Goal: Find specific page/section: Find specific page/section

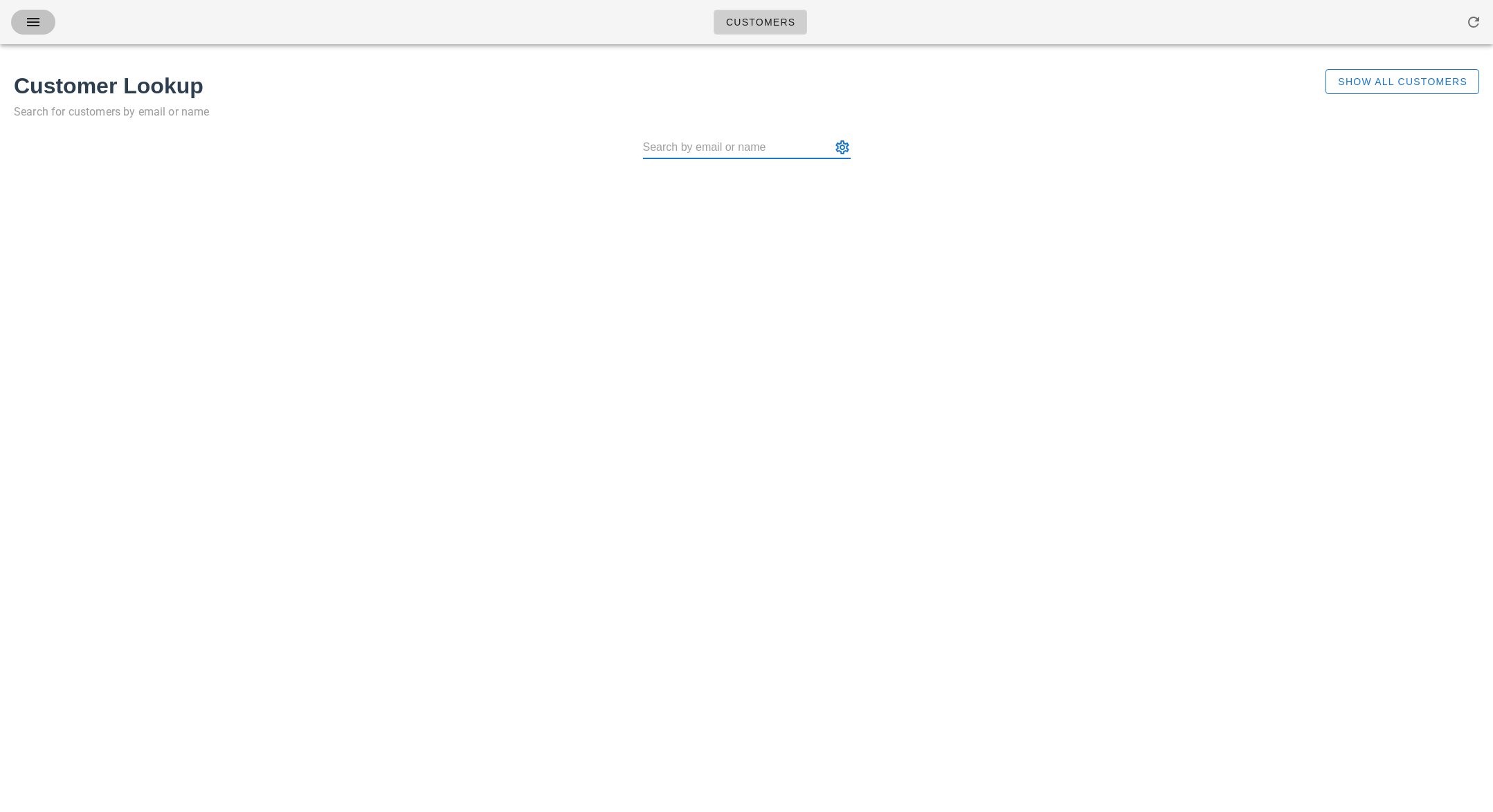
click at [39, 26] on icon "button" at bounding box center [33, 22] width 17 height 17
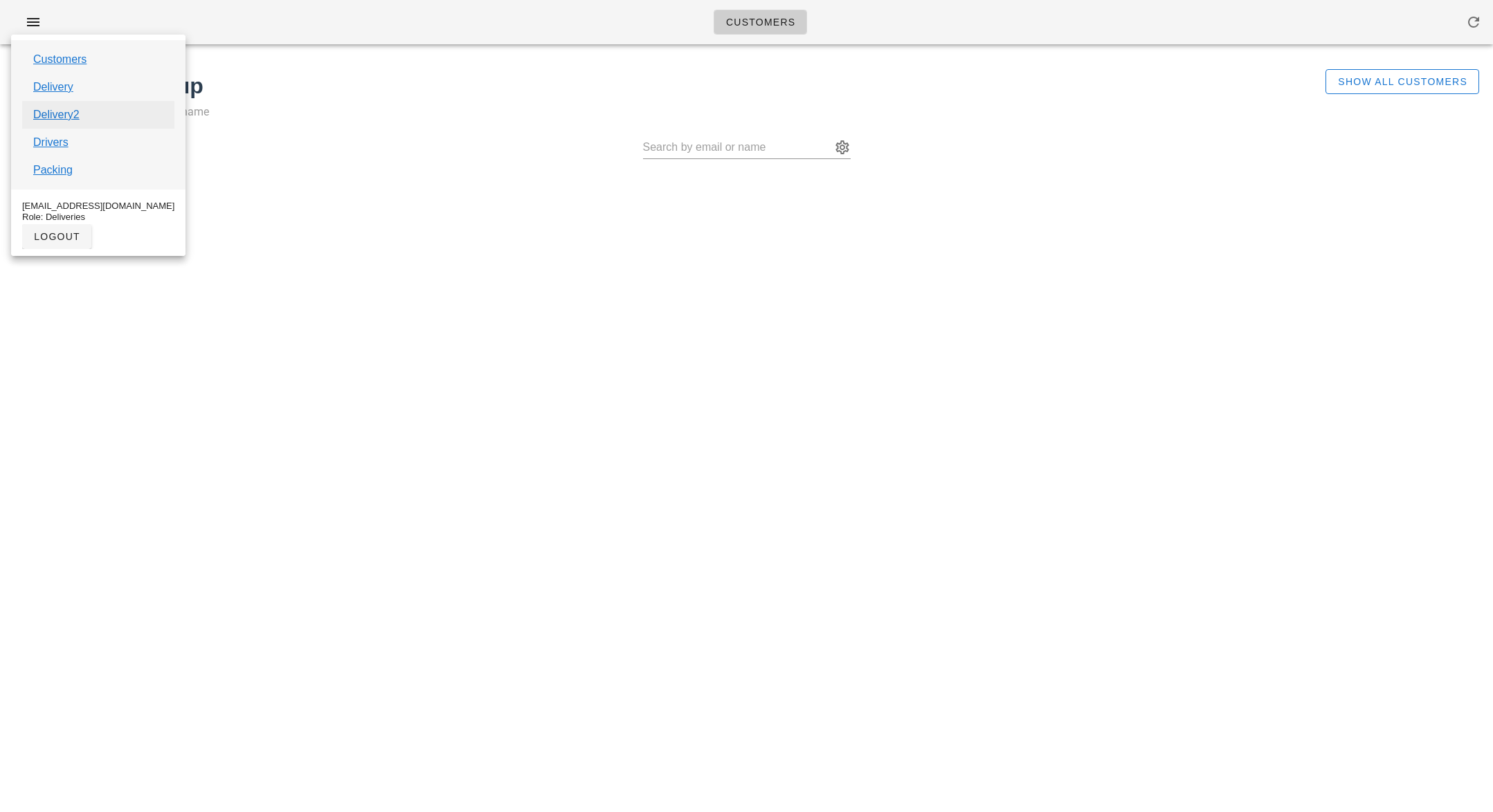
click at [49, 110] on link "Delivery2" at bounding box center [56, 114] width 46 height 17
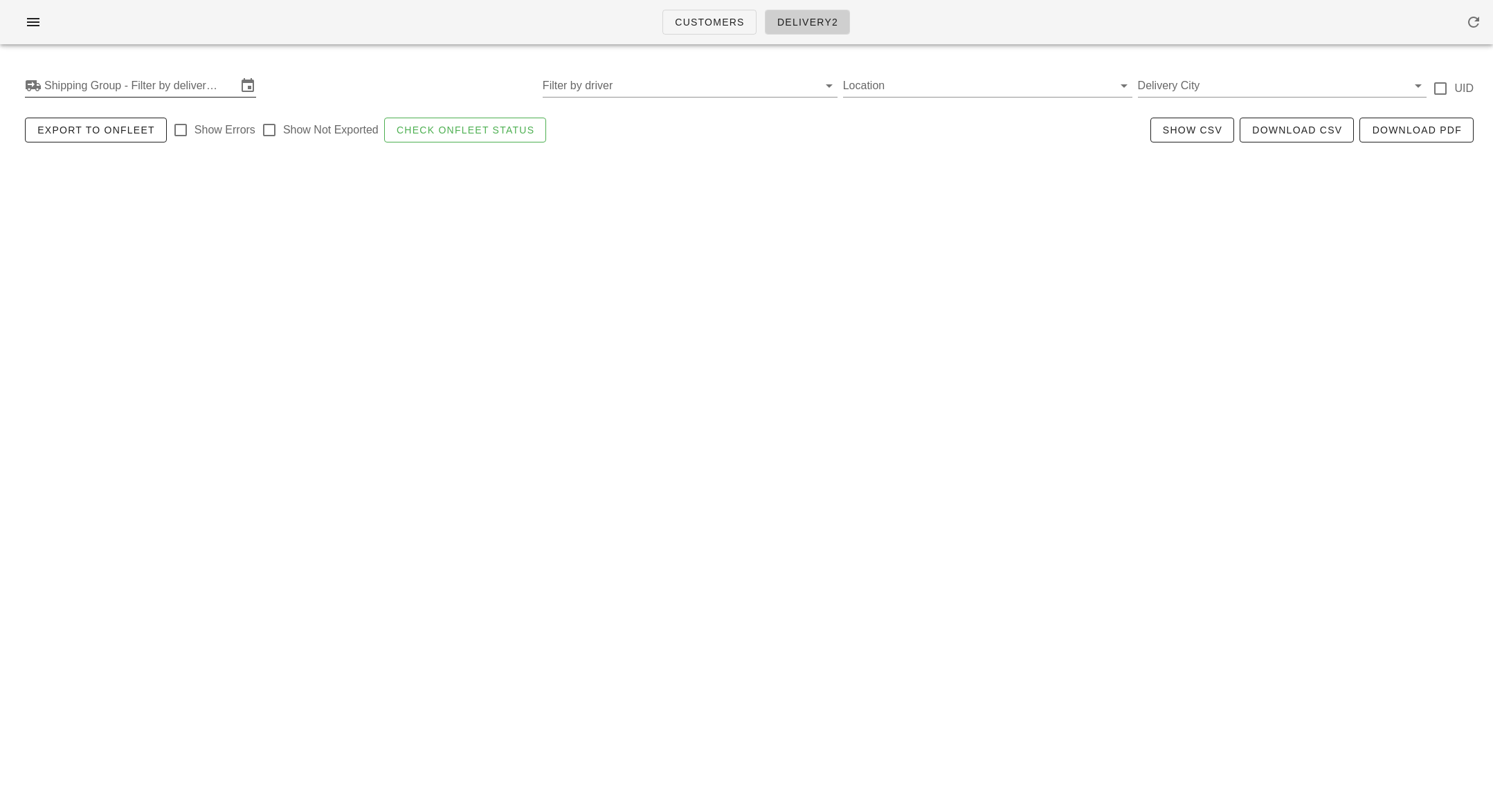
click at [134, 92] on input "Shipping Group - Filter by delivery logistics" at bounding box center [140, 86] width 192 height 22
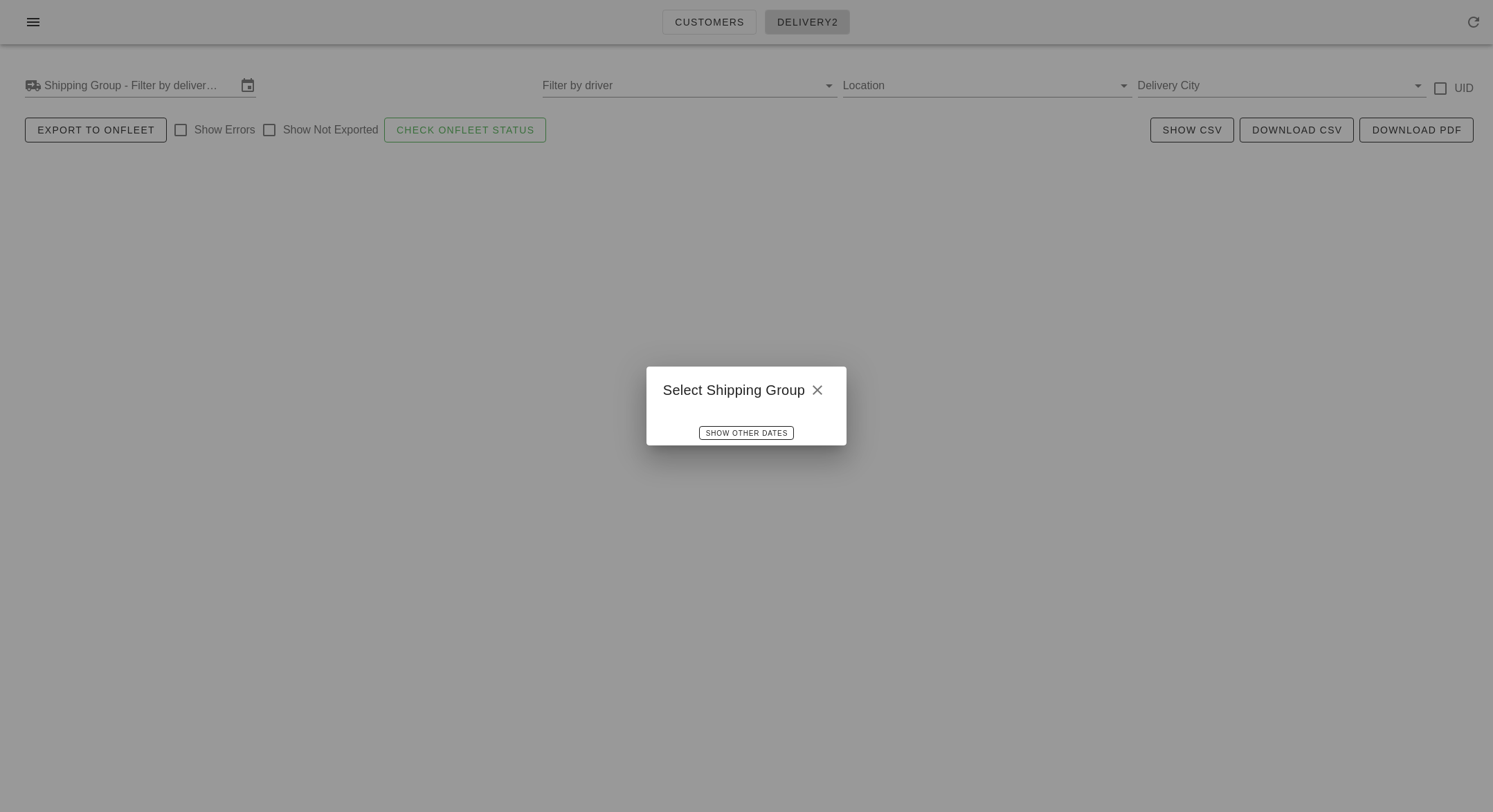
drag, startPoint x: 824, startPoint y: 387, endPoint x: 675, endPoint y: 341, distance: 155.9
click at [824, 387] on icon "button" at bounding box center [817, 390] width 17 height 17
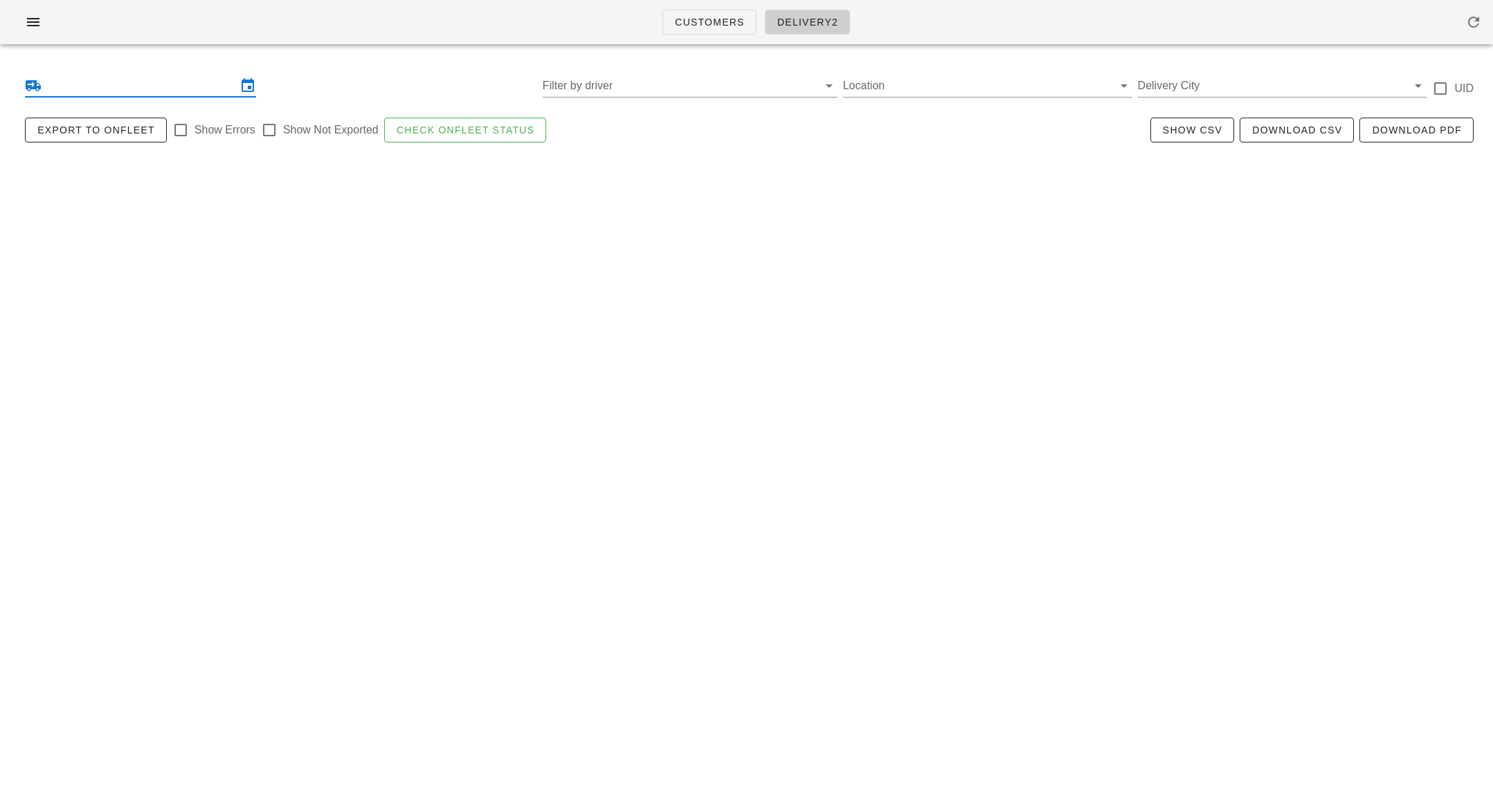
click at [206, 90] on input "text" at bounding box center [140, 86] width 192 height 22
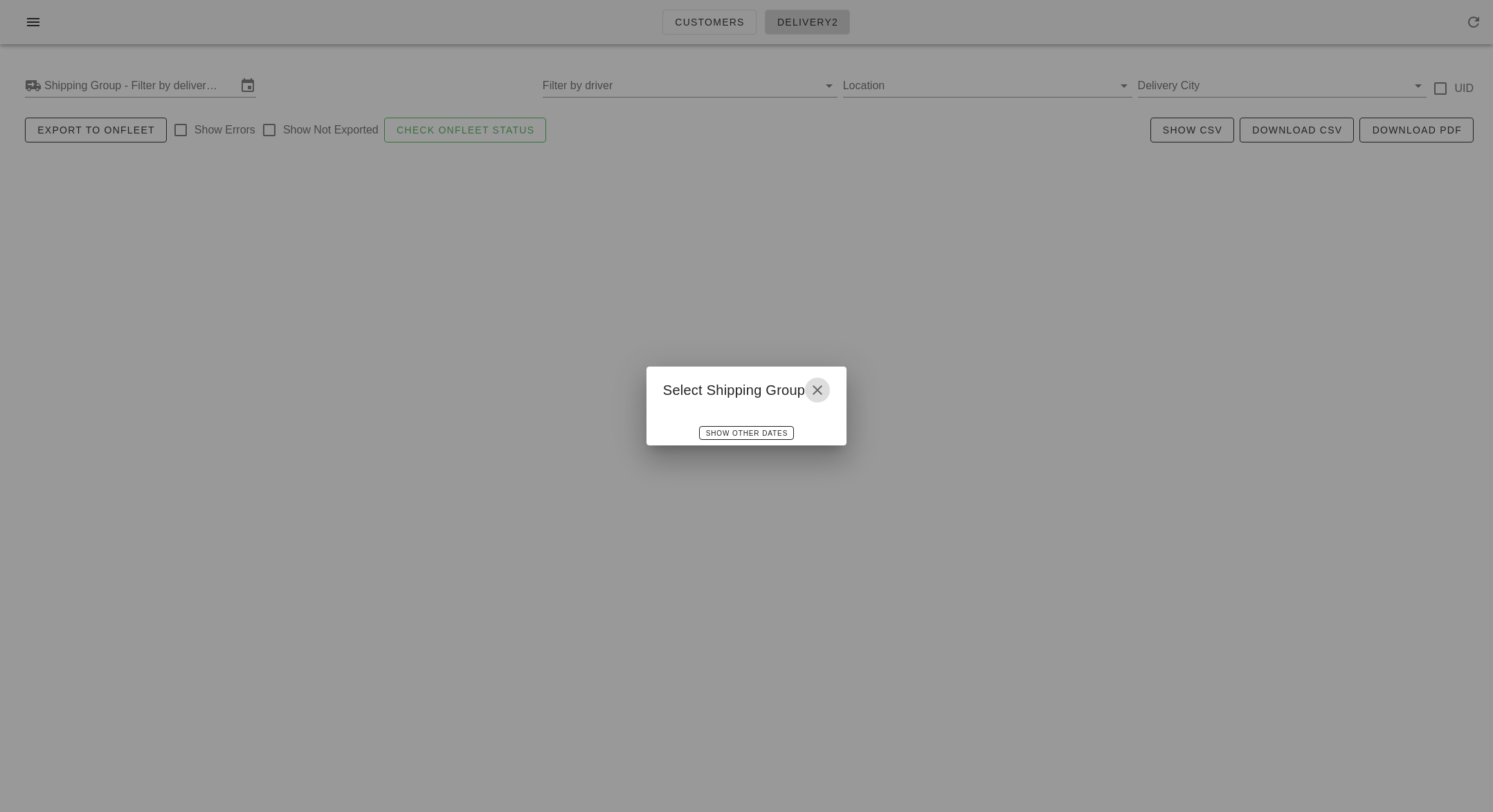
click at [820, 391] on icon "button" at bounding box center [817, 390] width 17 height 17
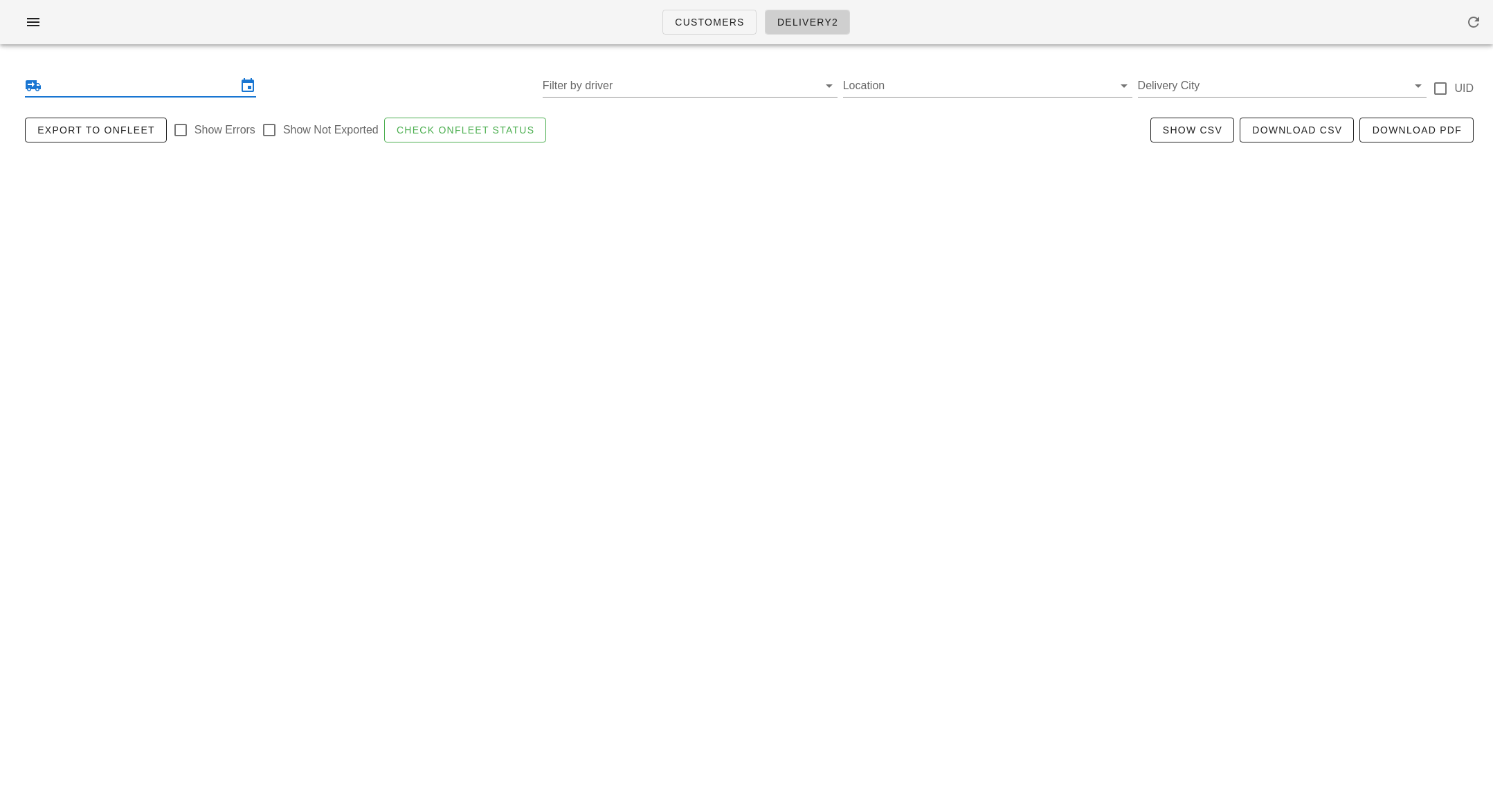
click at [250, 87] on icon at bounding box center [247, 85] width 17 height 17
click at [35, 87] on icon at bounding box center [33, 85] width 17 height 17
click at [29, 28] on icon "button" at bounding box center [33, 22] width 17 height 17
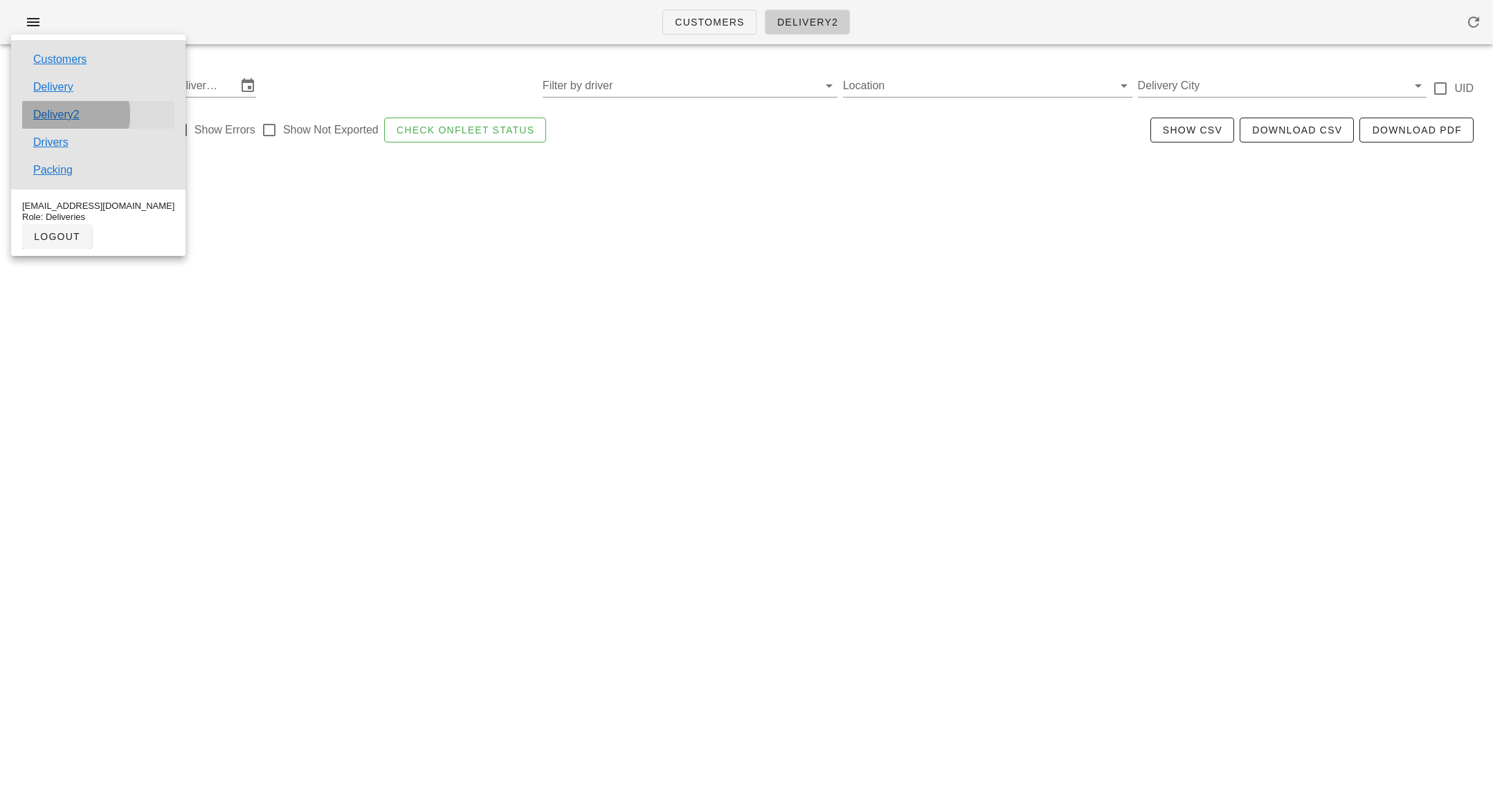
click at [55, 111] on link "Delivery2" at bounding box center [56, 114] width 46 height 17
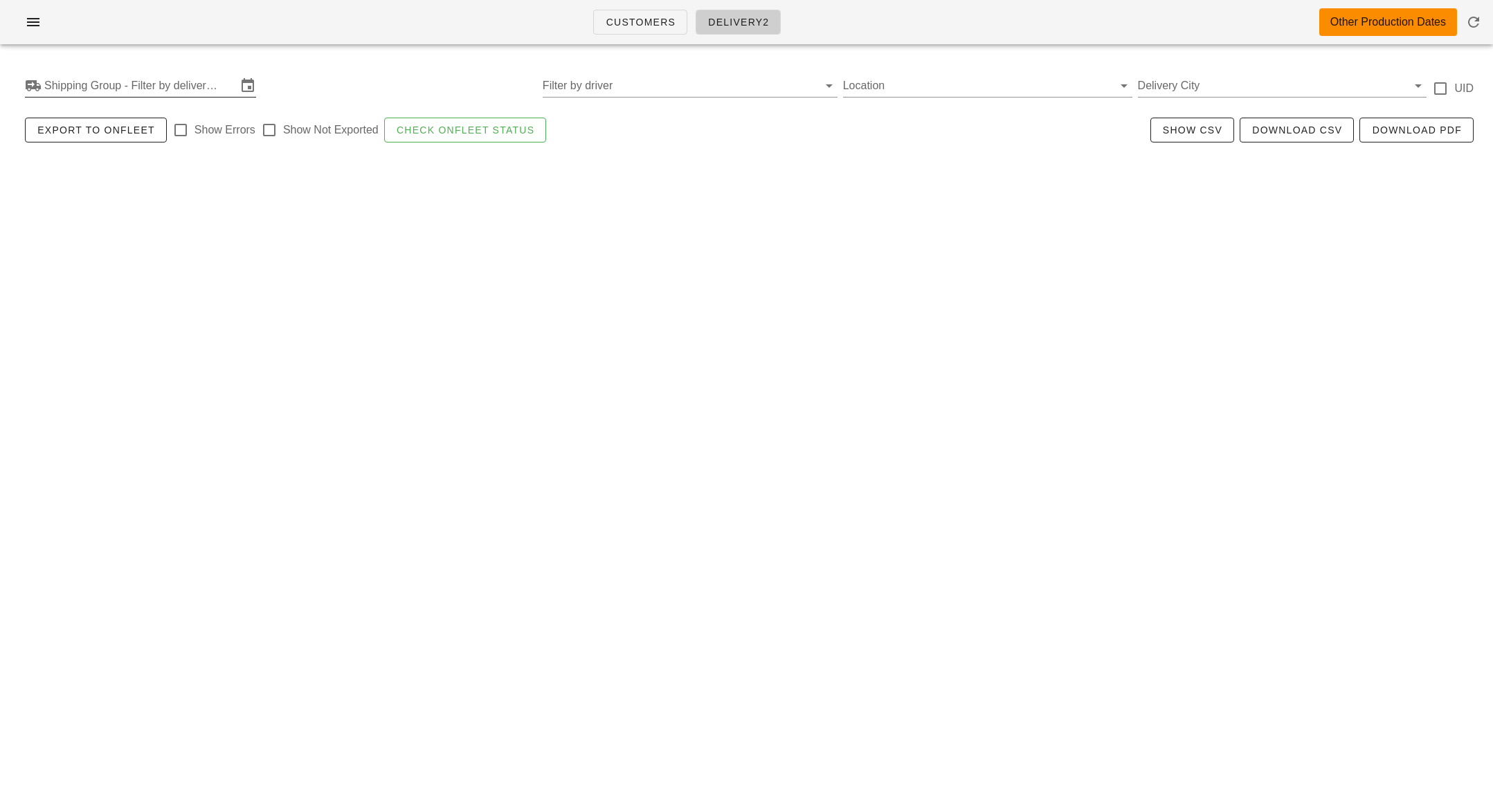
click at [98, 83] on input "Shipping Group - Filter by delivery logistics" at bounding box center [140, 86] width 192 height 22
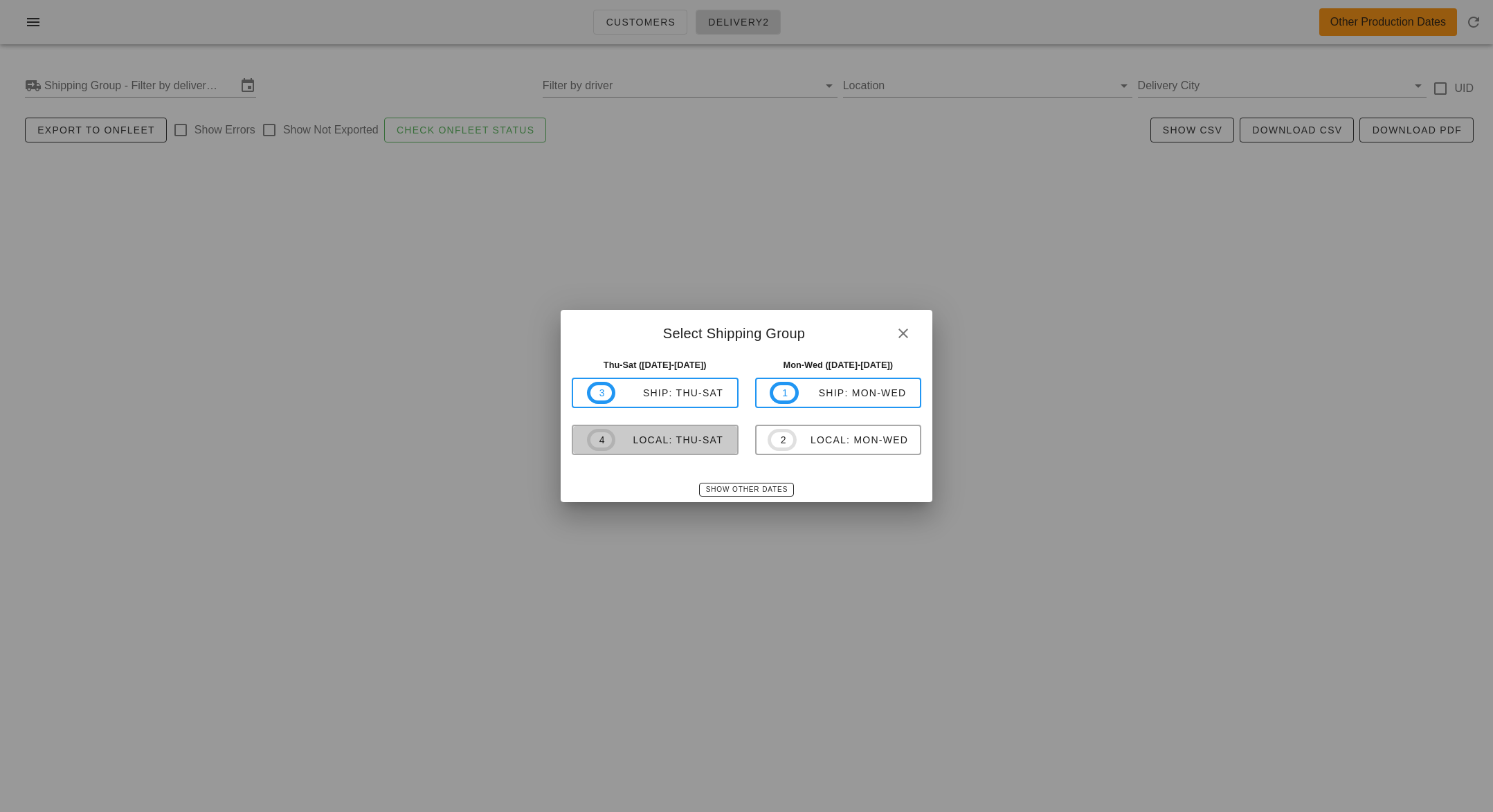
click at [624, 432] on span "4 local: Thu-Sat" at bounding box center [655, 440] width 136 height 22
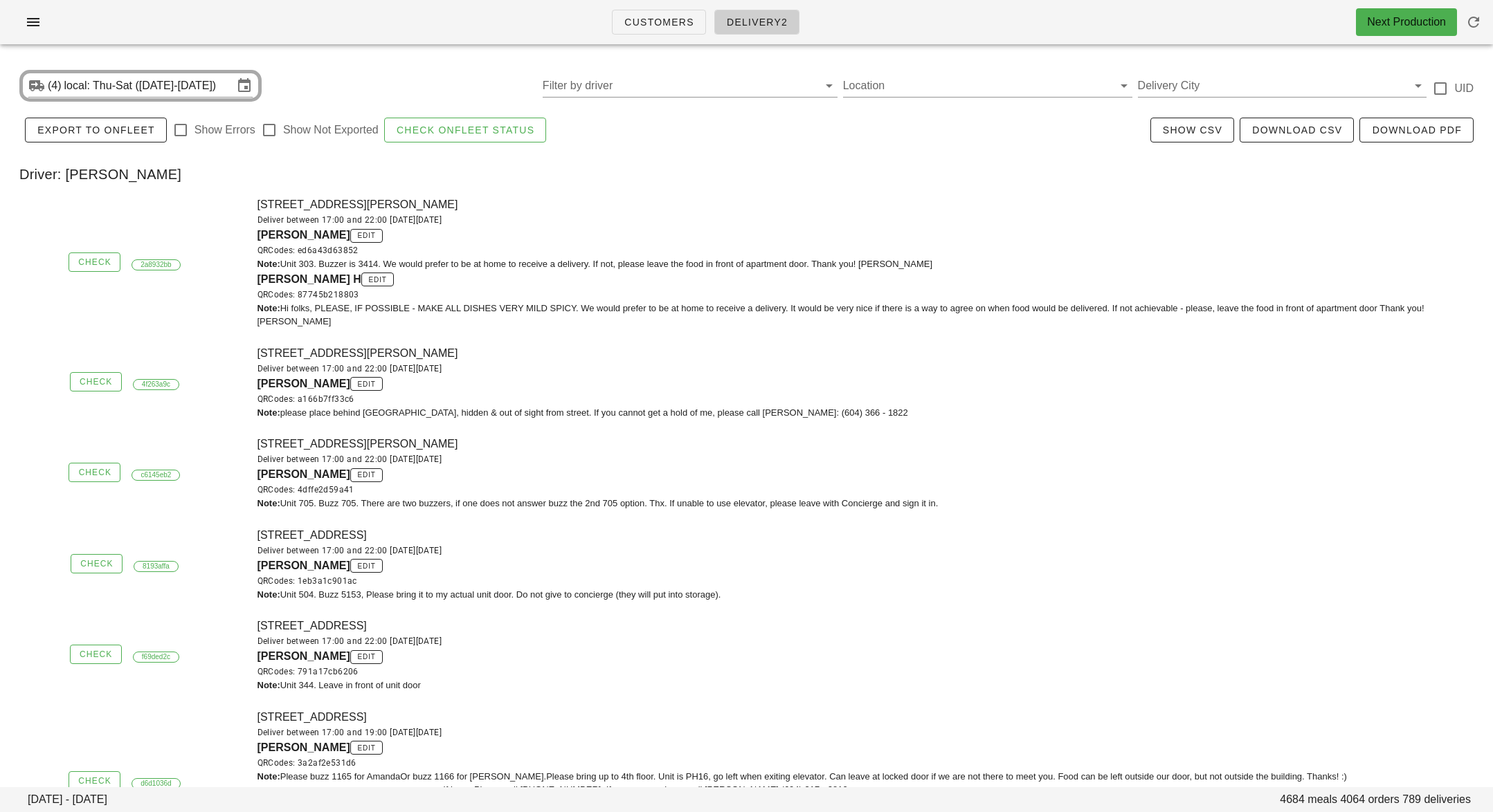
scroll to position [5, 0]
